Goal: Download file/media

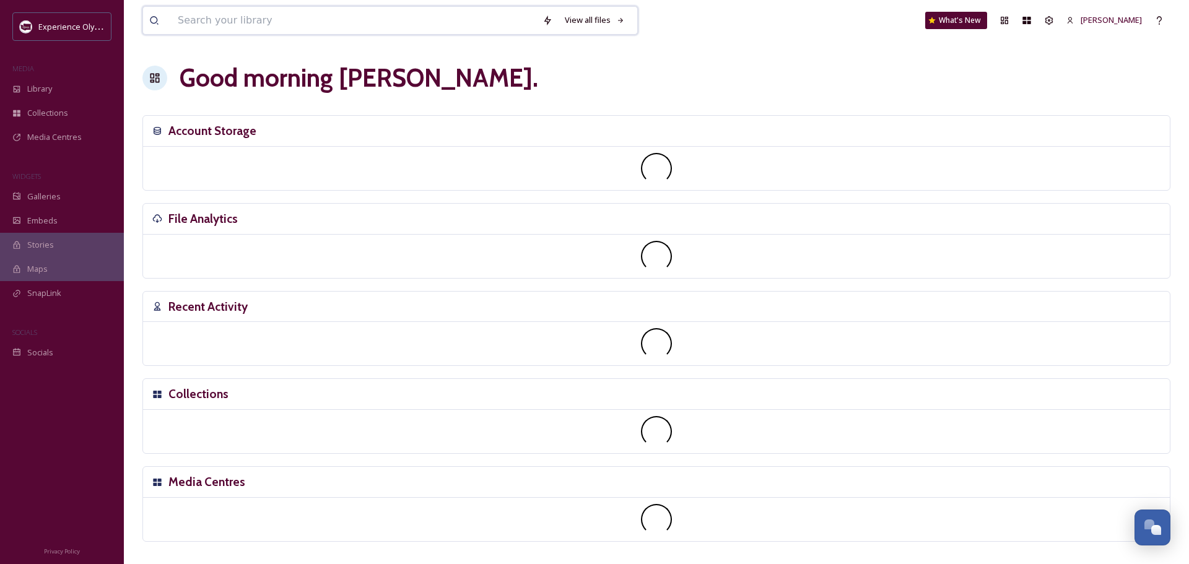
click at [224, 26] on input at bounding box center [354, 20] width 365 height 27
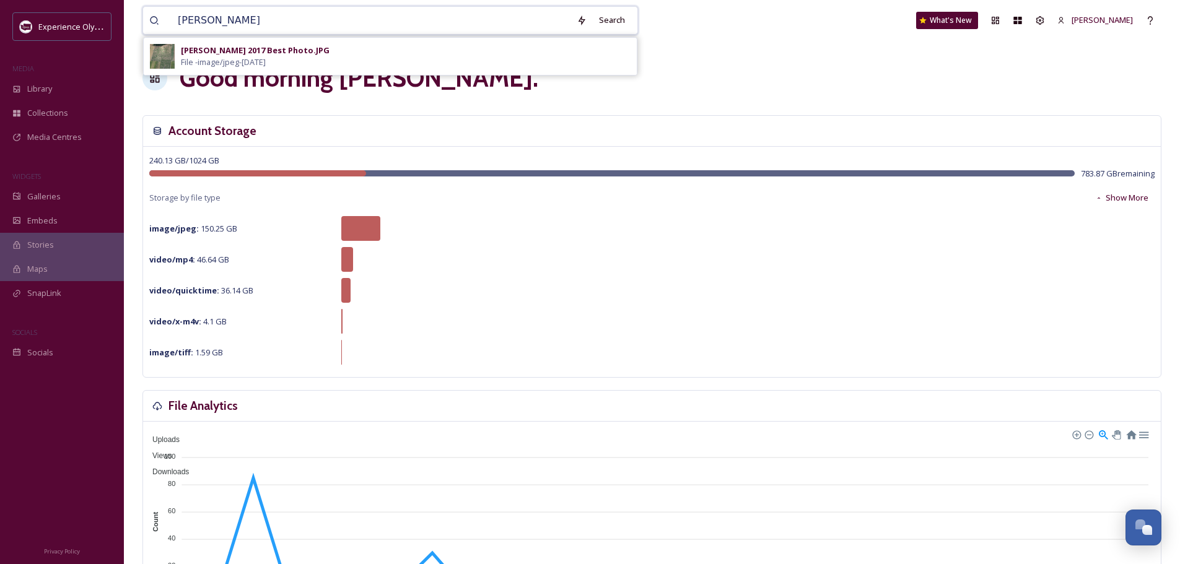
type input "[PERSON_NAME]"
click at [347, 51] on div "[PERSON_NAME] 2017 Best Photo.JPG File - image/jpeg - [DATE]" at bounding box center [406, 57] width 450 height 24
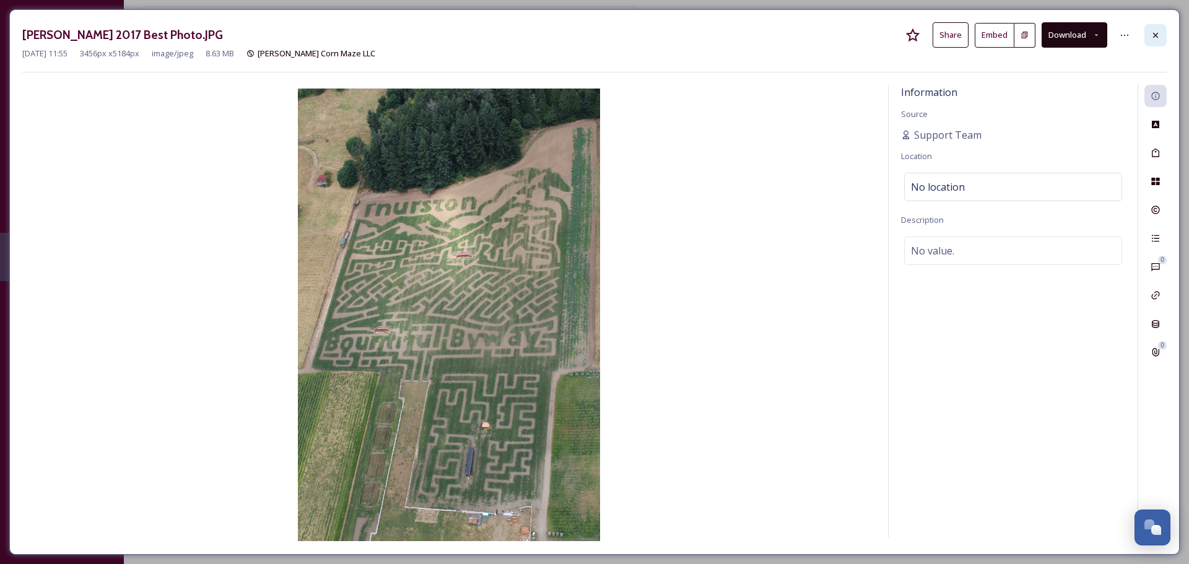
click at [1153, 35] on icon at bounding box center [1156, 35] width 10 height 10
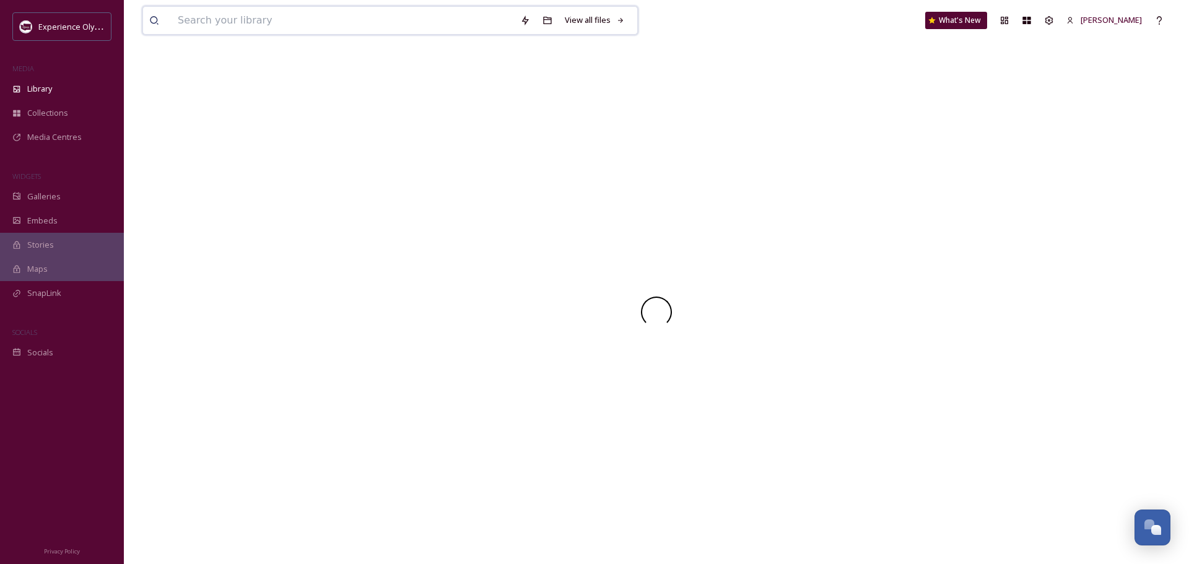
click at [400, 22] on input at bounding box center [343, 20] width 342 height 27
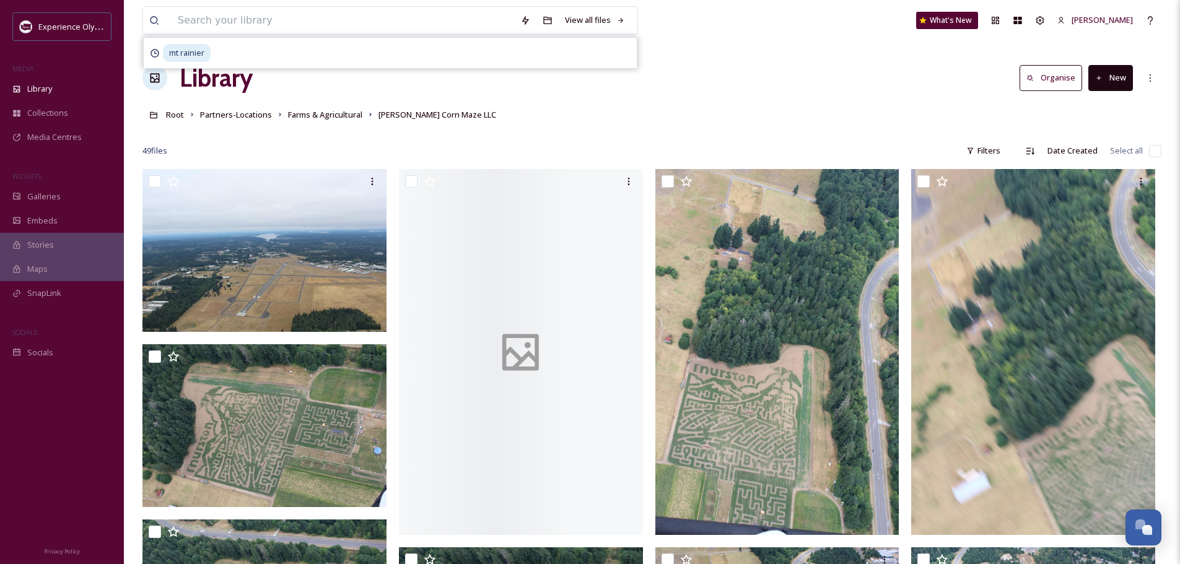
click at [785, 93] on div "Library Organise New" at bounding box center [651, 77] width 1019 height 37
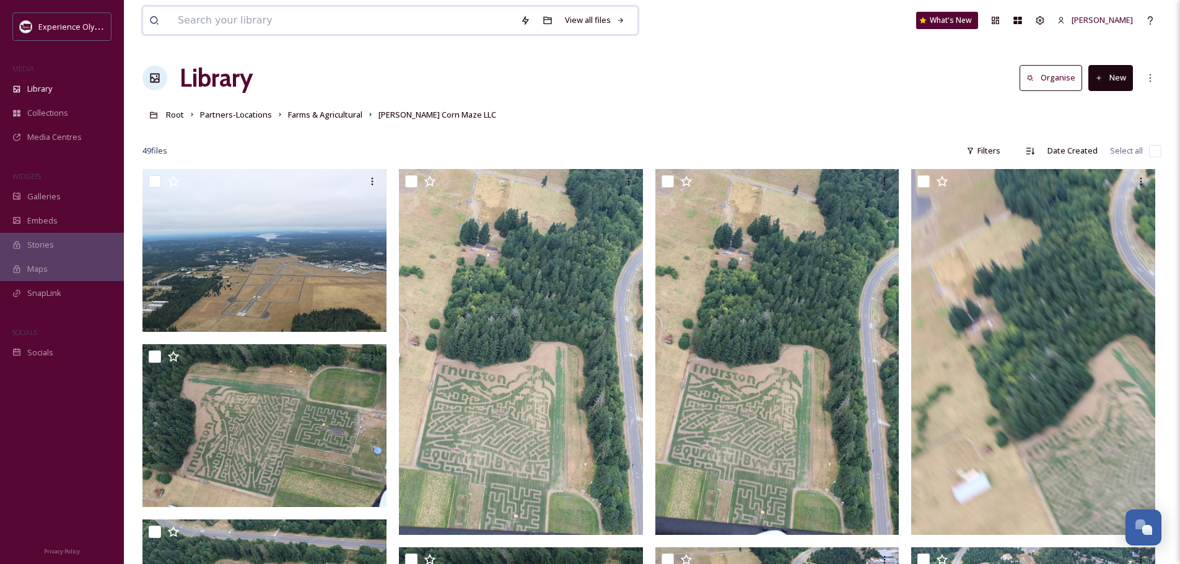
click at [352, 20] on input at bounding box center [343, 20] width 342 height 27
type input "[PERSON_NAME]"
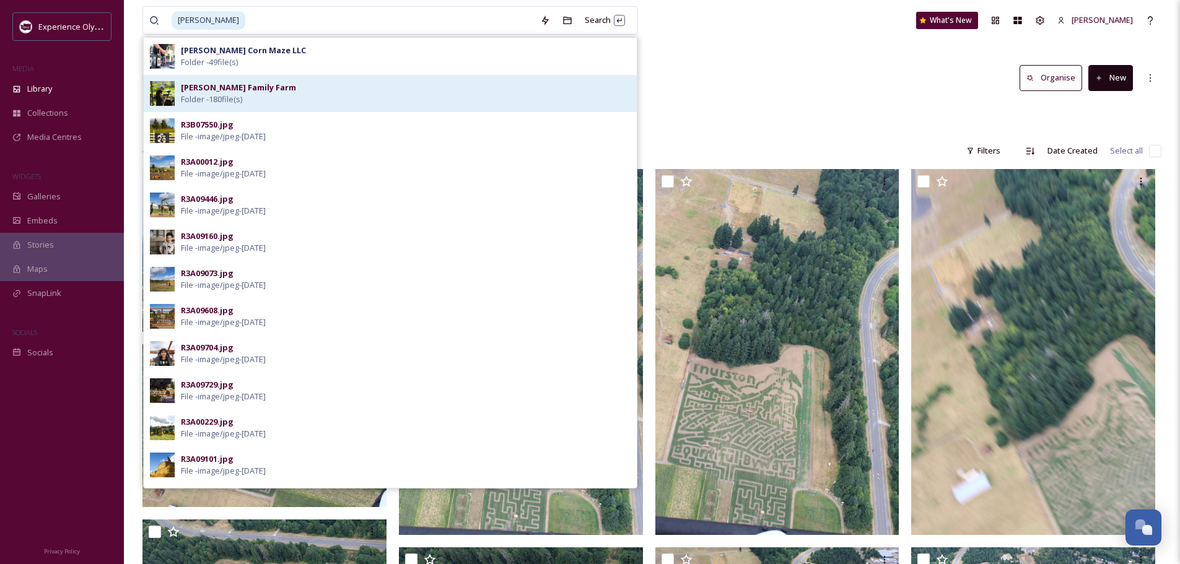
click at [353, 92] on div "[PERSON_NAME] Family Farm Folder - 180 file(s)" at bounding box center [406, 94] width 450 height 24
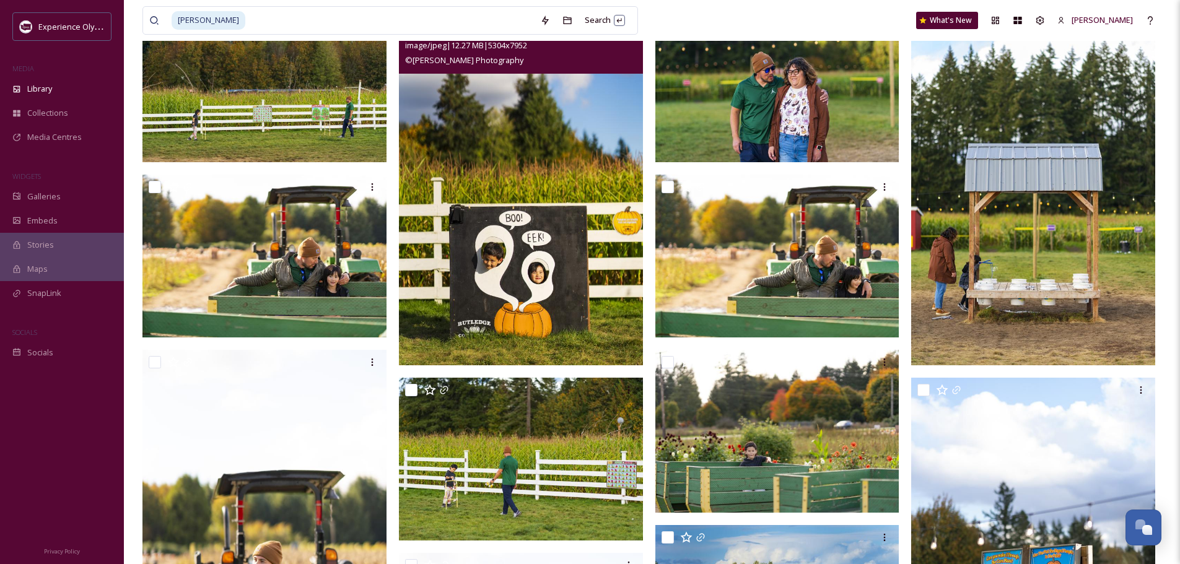
scroll to position [186, 0]
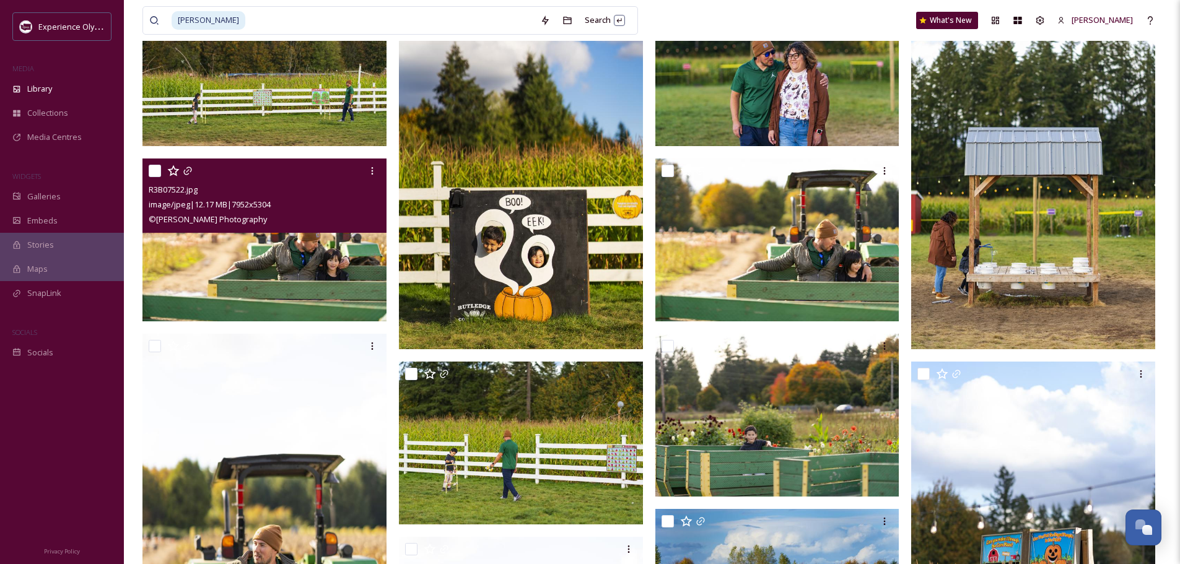
click at [297, 265] on img at bounding box center [264, 240] width 244 height 163
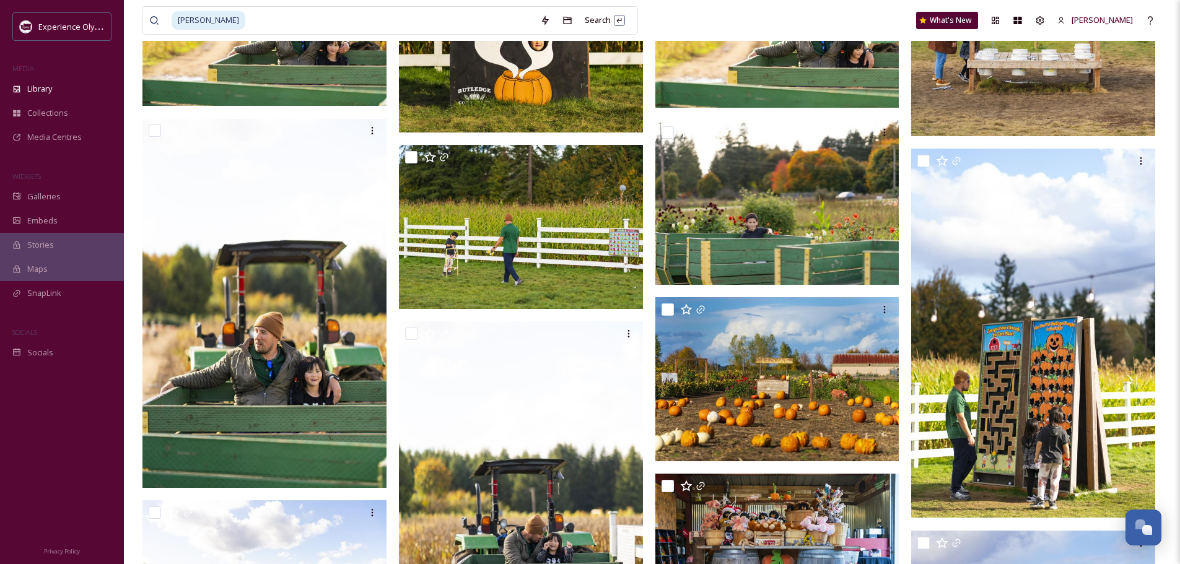
scroll to position [434, 0]
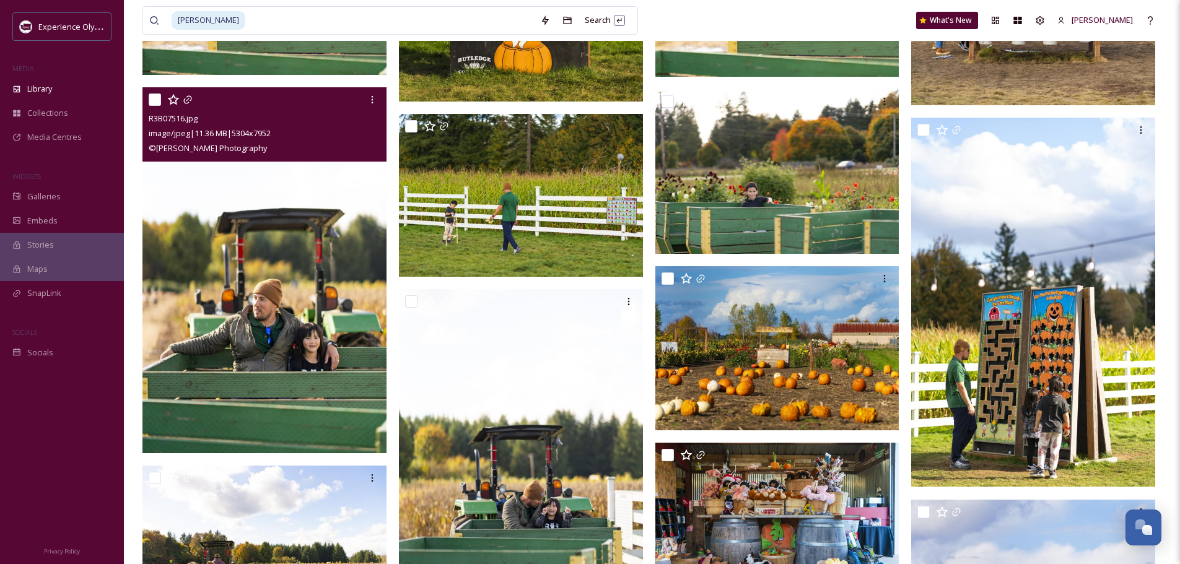
click at [285, 335] on img at bounding box center [264, 270] width 244 height 365
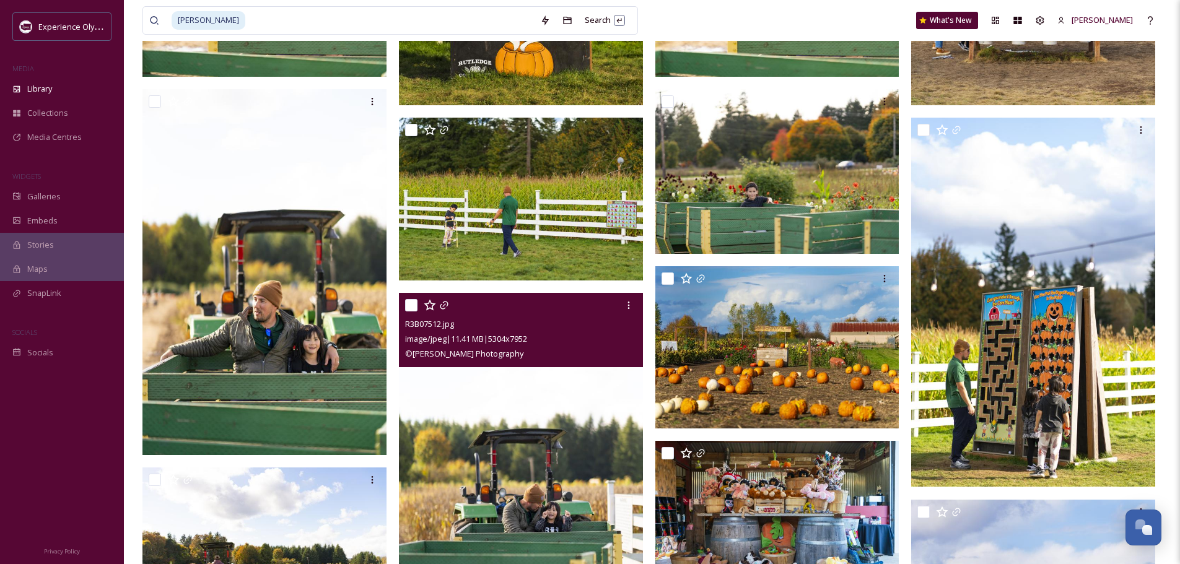
click at [561, 475] on img at bounding box center [521, 475] width 244 height 365
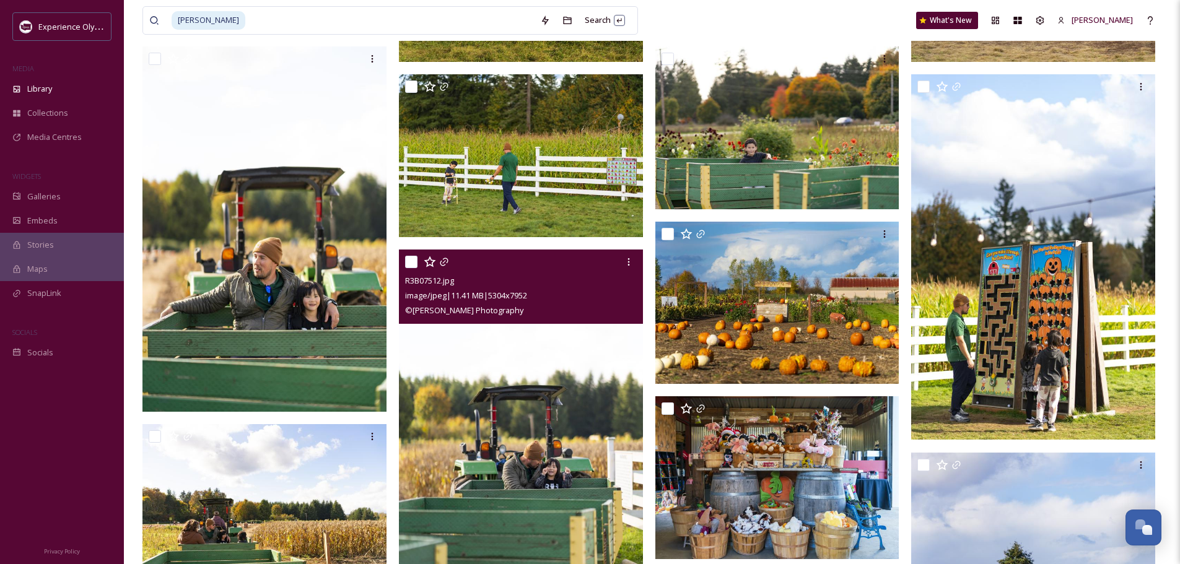
scroll to position [495, 0]
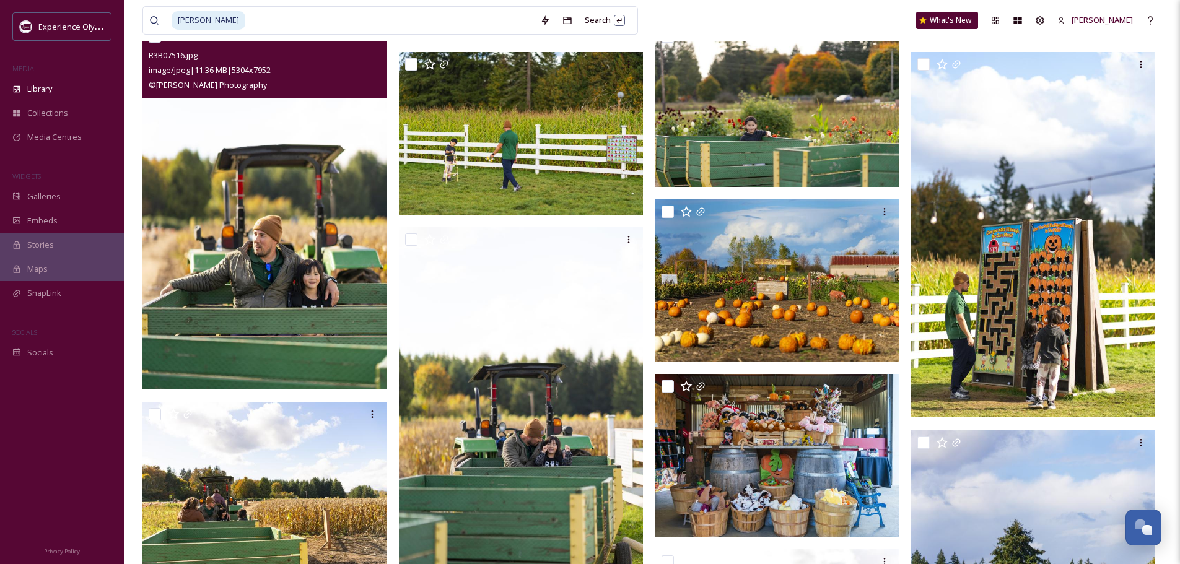
click at [300, 217] on img at bounding box center [264, 206] width 244 height 365
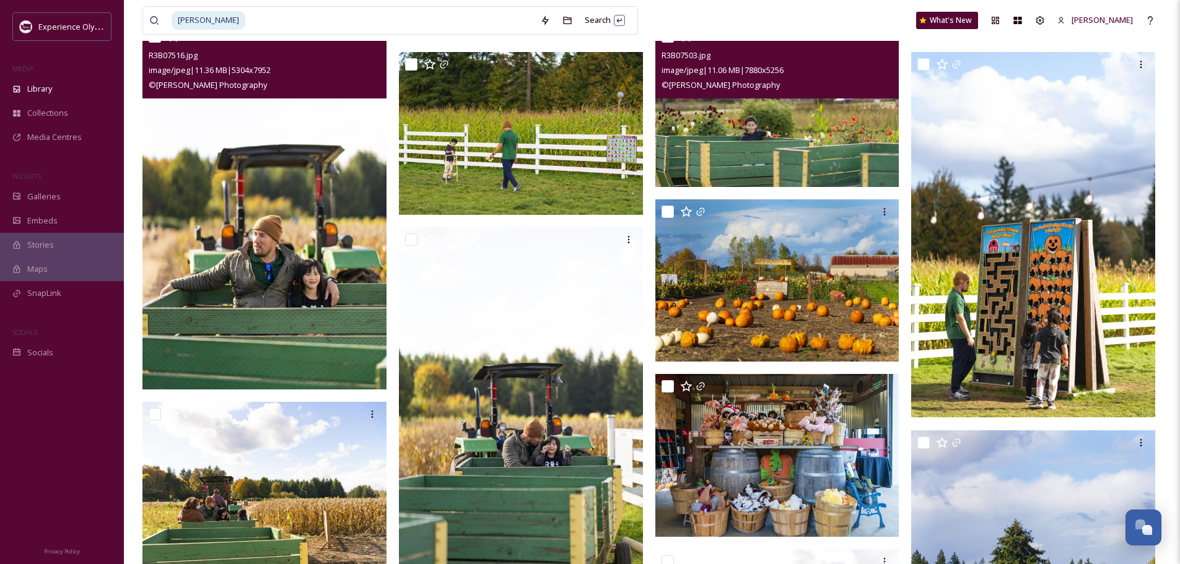
click at [741, 112] on img at bounding box center [777, 105] width 244 height 163
click at [299, 233] on img at bounding box center [264, 206] width 244 height 365
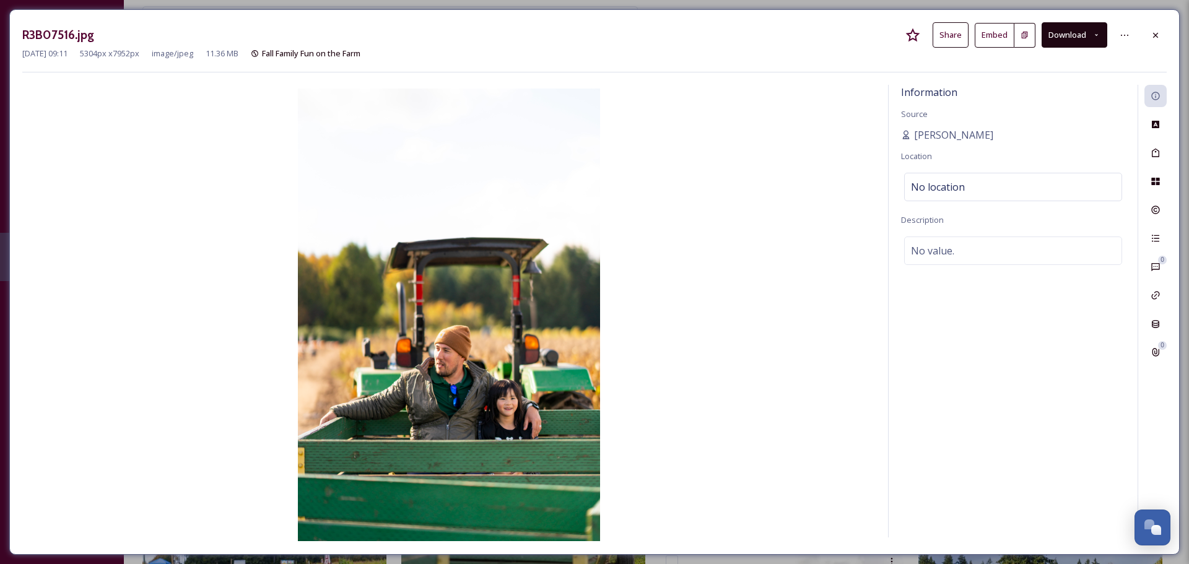
click at [1075, 38] on button "Download" at bounding box center [1075, 34] width 66 height 25
click at [1019, 66] on span "Download Original (5304 x 7952)" at bounding box center [1042, 64] width 117 height 12
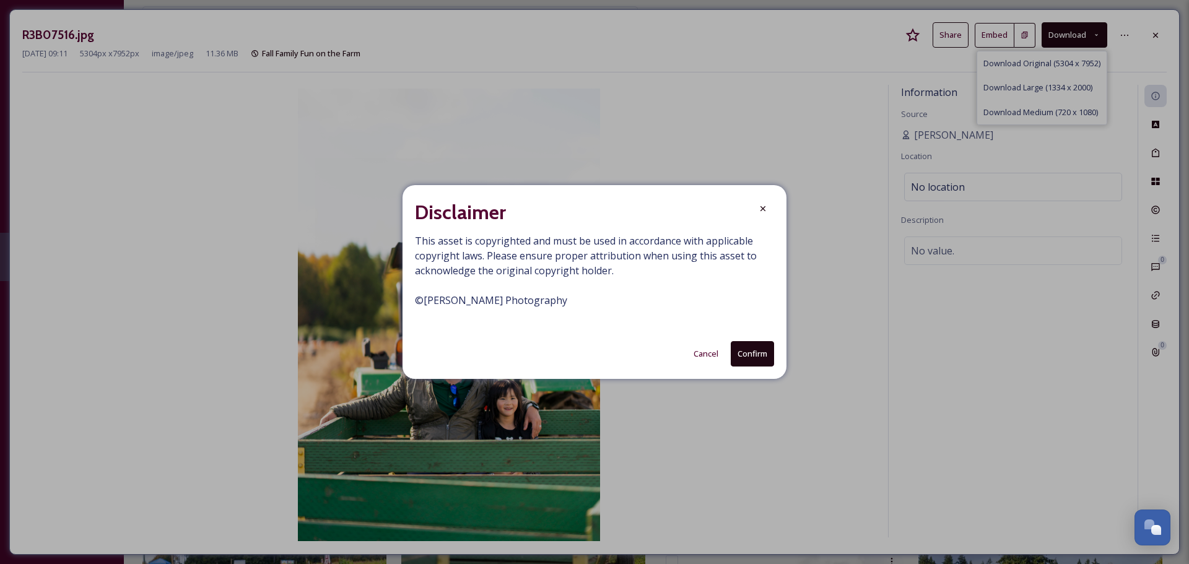
click at [758, 355] on button "Confirm" at bounding box center [752, 353] width 43 height 25
